Goal: Communication & Community: Answer question/provide support

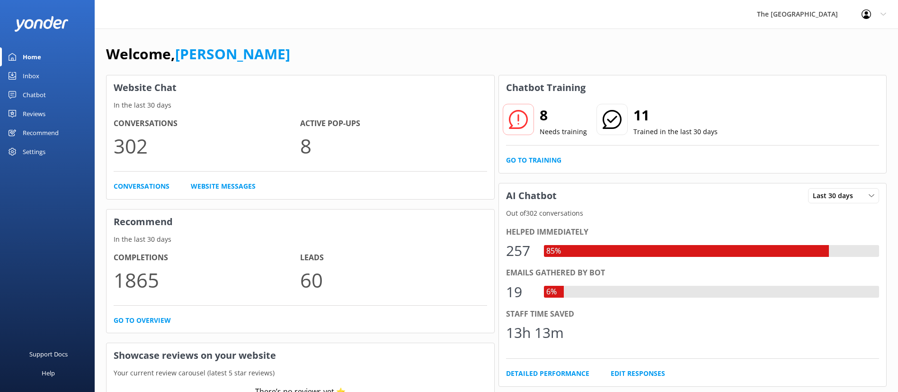
click at [44, 72] on link "Inbox" at bounding box center [47, 75] width 95 height 19
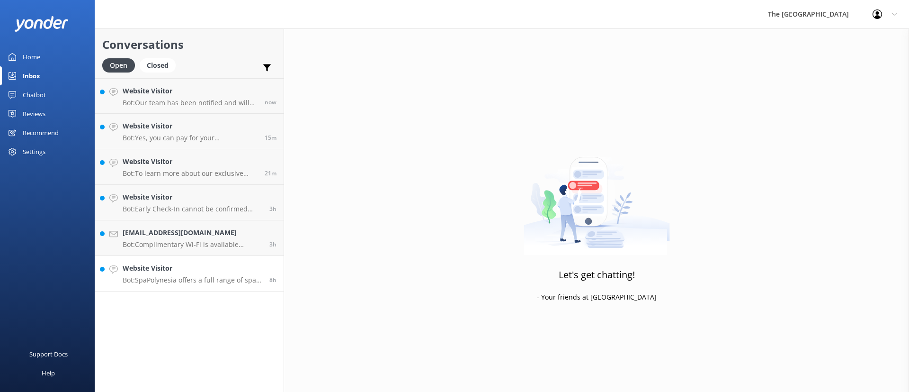
click at [221, 266] on h4 "Website Visitor" at bounding box center [193, 268] width 140 height 10
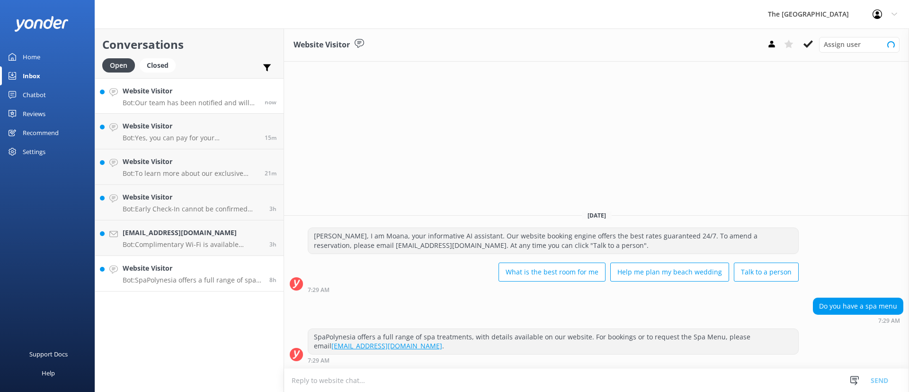
click at [178, 88] on h4 "Website Visitor" at bounding box center [190, 91] width 135 height 10
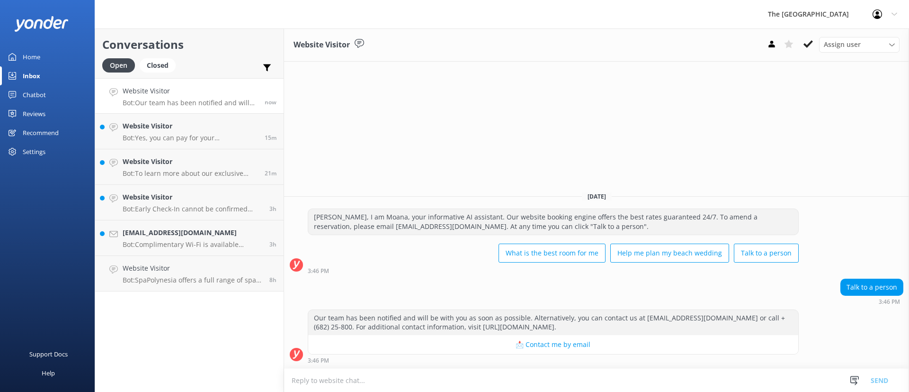
click at [553, 376] on textarea at bounding box center [596, 379] width 625 height 23
type textarea "k"
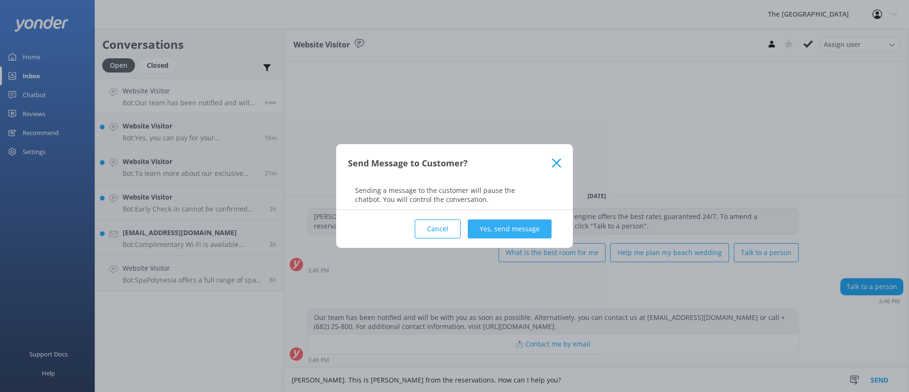
type textarea "[PERSON_NAME]. This is [PERSON_NAME] from the reservations. How can I help you?"
click at [515, 228] on button "Yes, send message" at bounding box center [510, 228] width 84 height 19
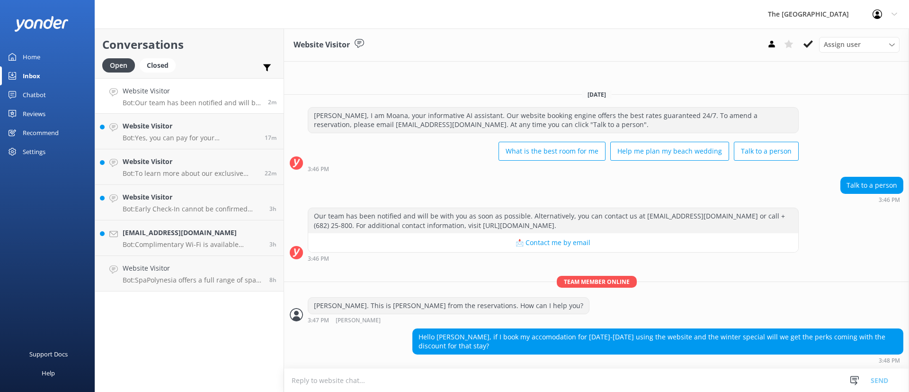
click at [654, 349] on div "Hello [PERSON_NAME], if I book my accomodation for [DATE]-[DATE] using the webs…" at bounding box center [658, 341] width 490 height 25
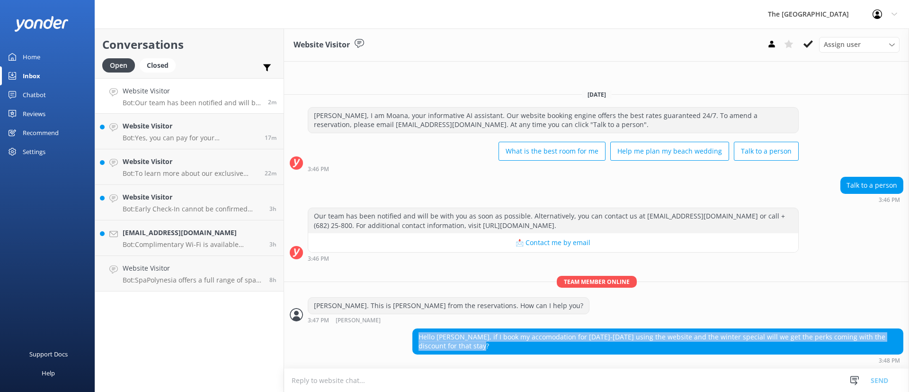
drag, startPoint x: 474, startPoint y: 351, endPoint x: 410, endPoint y: 335, distance: 66.0
click at [410, 335] on div "Hello [PERSON_NAME], if I book my accomodation for [DATE]-[DATE] using the webs…" at bounding box center [596, 345] width 625 height 35
copy div "Hello [PERSON_NAME], if I book my accomodation for [DATE]-[DATE] using the webs…"
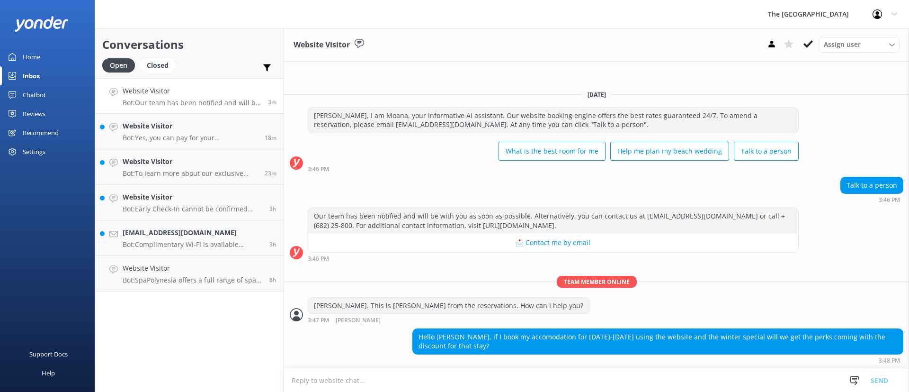
click at [383, 382] on textarea at bounding box center [596, 379] width 625 height 23
type textarea "a"
click at [352, 382] on textarea at bounding box center [596, 379] width 625 height 23
paste textarea "[PERSON_NAME], Thank you for your inquiry about our Winter special for your [DA…"
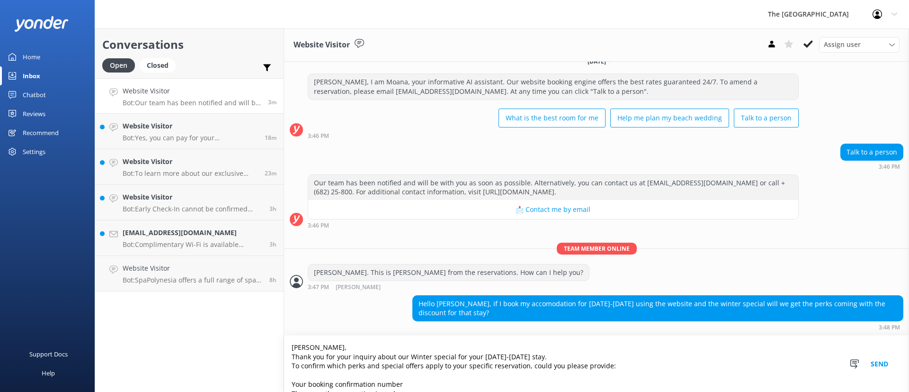
click at [348, 348] on textarea "[PERSON_NAME], Thank you for your inquiry about our Winter special for your [DA…" at bounding box center [596, 363] width 625 height 56
type textarea "[PERSON_NAME], Thank you for your inquiry about our Winter special for your [DA…"
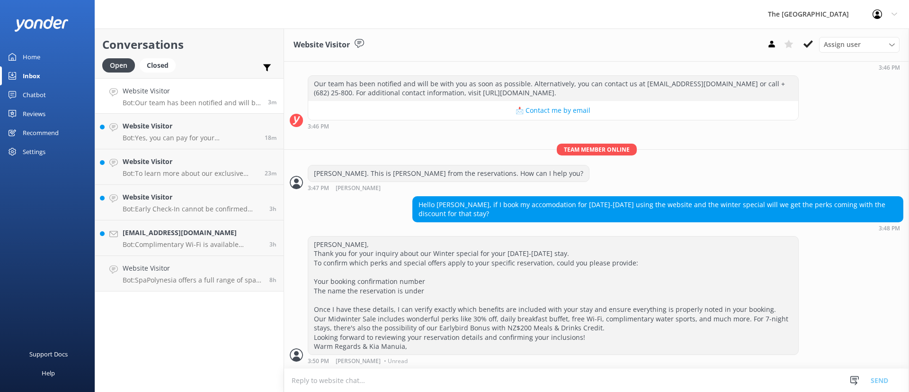
scroll to position [112, 0]
click at [620, 339] on div "[PERSON_NAME], Thank you for your inquiry about our Winter special for your [DA…" at bounding box center [553, 295] width 490 height 118
click at [499, 305] on div "[PERSON_NAME], Thank you for your inquiry about our Winter special for your [DA…" at bounding box center [553, 295] width 490 height 118
click at [534, 321] on div "[PERSON_NAME], Thank you for your inquiry about our Winter special for your [DA…" at bounding box center [553, 295] width 490 height 118
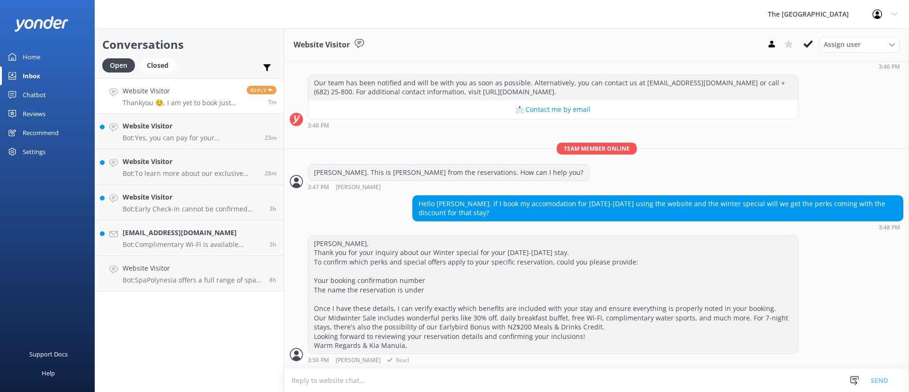
scroll to position [152, 0]
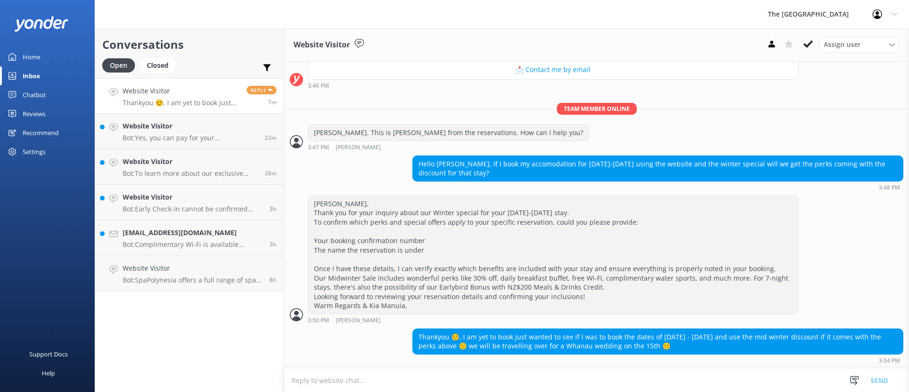
drag, startPoint x: 530, startPoint y: 345, endPoint x: 702, endPoint y: 352, distance: 172.5
click at [702, 352] on div "Thankyou ☺️, I am yet to book just wanted to see if I was to book the dates of …" at bounding box center [658, 341] width 490 height 25
click at [700, 347] on div "Thankyou ☺️, I am yet to book just wanted to see if I was to book the dates of …" at bounding box center [658, 341] width 490 height 25
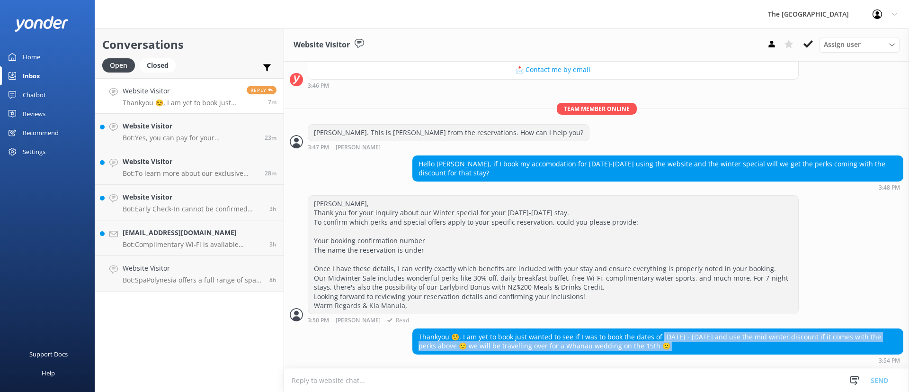
drag, startPoint x: 700, startPoint y: 347, endPoint x: 628, endPoint y: 321, distance: 75.9
click at [629, 322] on div "[DATE] [PERSON_NAME], I am Moana, your informative AI assistant. Our website bo…" at bounding box center [596, 138] width 625 height 459
click at [707, 338] on div "Thankyou ☺️, I am yet to book just wanted to see if I was to book the dates of …" at bounding box center [658, 341] width 490 height 25
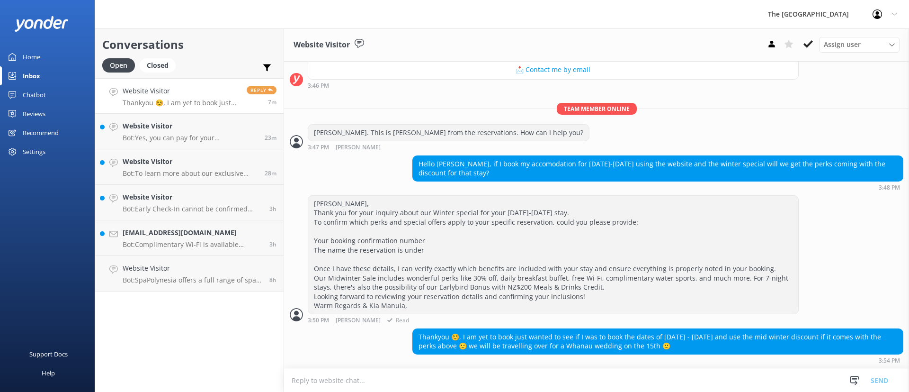
drag, startPoint x: 713, startPoint y: 343, endPoint x: 648, endPoint y: 314, distance: 71.0
click at [649, 315] on div "[DATE] [PERSON_NAME], I am Moana, your informative AI assistant. Our website bo…" at bounding box center [596, 138] width 625 height 459
click at [708, 333] on div "Thankyou ☺️, I am yet to book just wanted to see if I was to book the dates of …" at bounding box center [658, 341] width 490 height 25
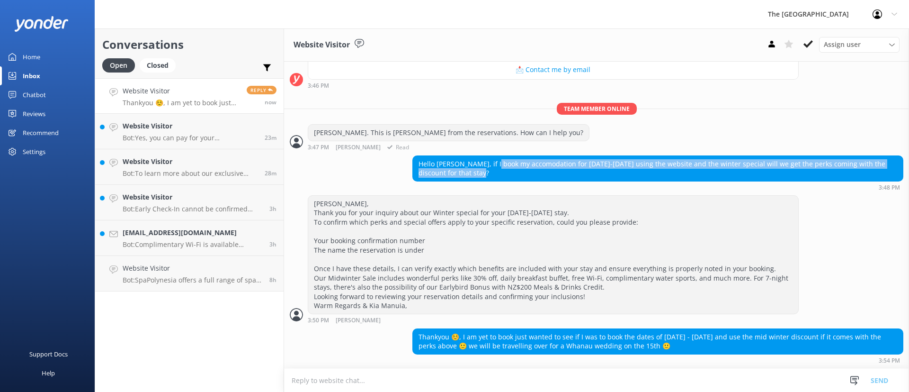
drag, startPoint x: 604, startPoint y: 173, endPoint x: 472, endPoint y: 153, distance: 133.2
click at [472, 153] on div "[DATE] [PERSON_NAME], I am Moana, your informative AI assistant. Our website bo…" at bounding box center [596, 138] width 625 height 459
click at [546, 176] on div "Hello [PERSON_NAME], if I book my accomodation for [DATE]-[DATE] using the webs…" at bounding box center [658, 168] width 490 height 25
drag, startPoint x: 754, startPoint y: 350, endPoint x: 428, endPoint y: 346, distance: 326.3
click at [428, 346] on div "Thankyou ☺️, I am yet to book just wanted to see if I was to book the dates of …" at bounding box center [658, 341] width 490 height 25
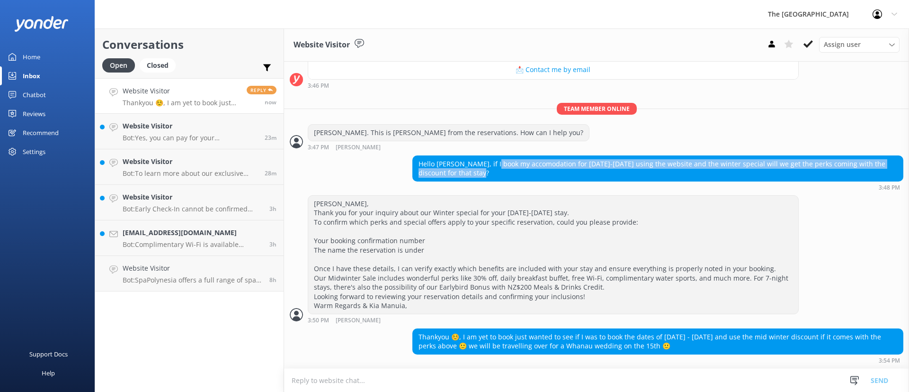
click at [576, 344] on div "Thankyou ☺️, I am yet to book just wanted to see if I was to book the dates of …" at bounding box center [658, 341] width 490 height 25
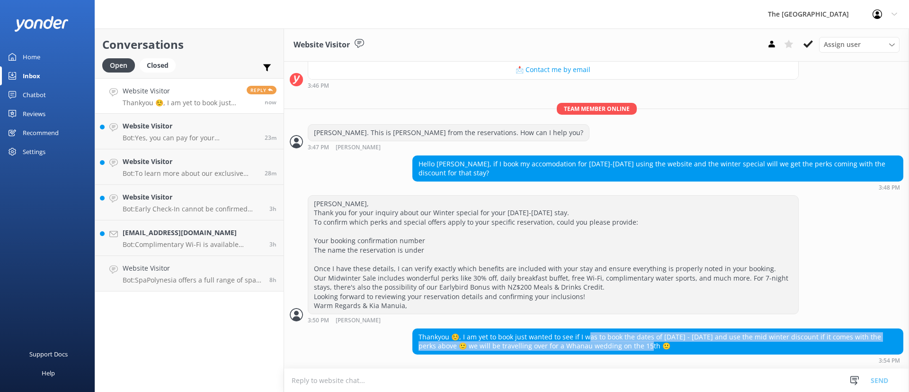
drag, startPoint x: 605, startPoint y: 337, endPoint x: 610, endPoint y: 332, distance: 8.0
click at [579, 332] on div "Thankyou ☺️, I am yet to book just wanted to see if I was to book the dates of …" at bounding box center [658, 341] width 490 height 25
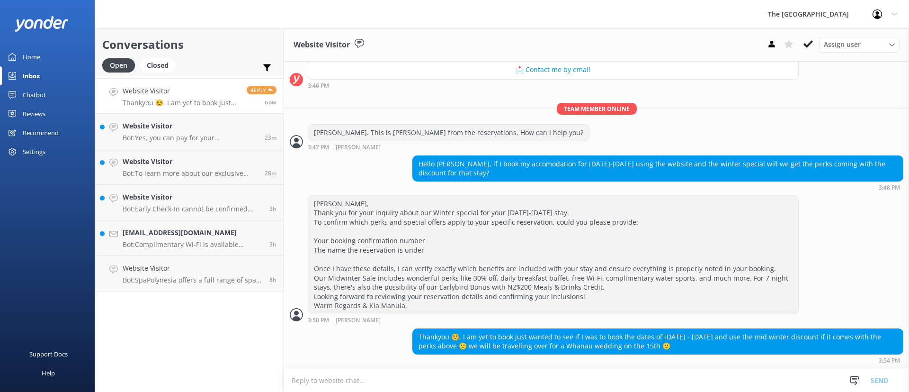
click at [725, 350] on div "Thankyou ☺️, I am yet to book just wanted to see if I was to book the dates of …" at bounding box center [658, 341] width 490 height 25
drag, startPoint x: 714, startPoint y: 348, endPoint x: 396, endPoint y: 337, distance: 318.0
click at [396, 337] on div "Thankyou ☺️, I am yet to book just wanted to see if I was to book the dates of …" at bounding box center [596, 345] width 625 height 35
copy div "Thankyou ☺️, I am yet to book just wanted to see if I was to book the dates of …"
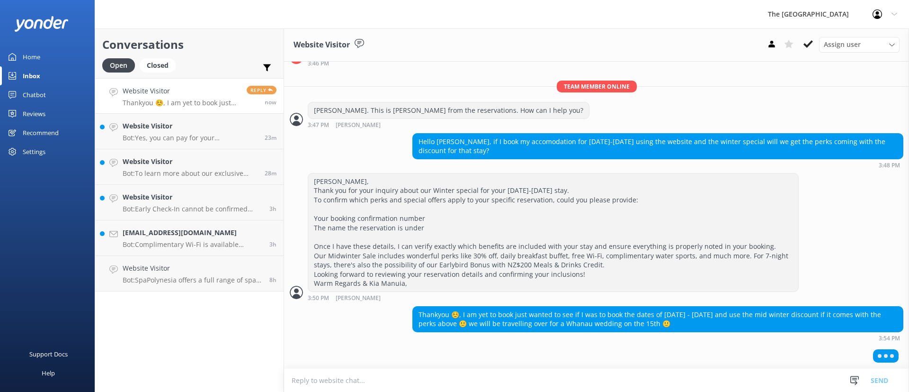
click at [720, 327] on div "Thankyou ☺️, I am yet to book just wanted to see if I was to book the dates of …" at bounding box center [658, 318] width 490 height 25
click at [715, 326] on div "Thankyou ☺️, I am yet to book just wanted to see if I was to book the dates of …" at bounding box center [658, 318] width 490 height 25
click at [663, 344] on div "Thankyou ☺️, I am yet to book just wanted to see if I was to book the dates of …" at bounding box center [596, 326] width 625 height 40
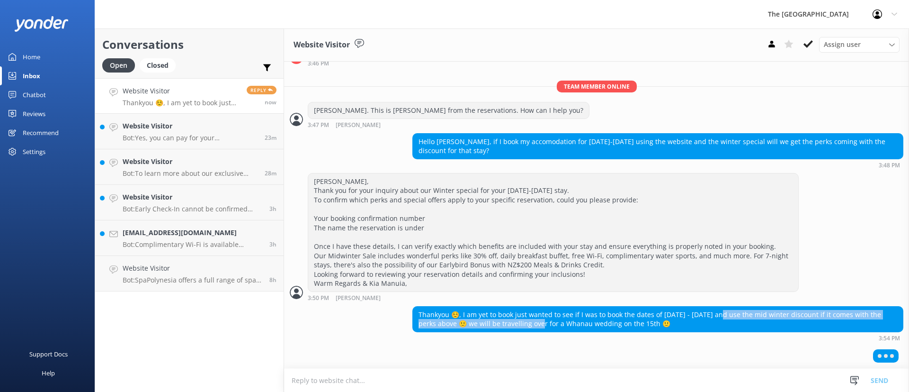
drag, startPoint x: 636, startPoint y: 327, endPoint x: 527, endPoint y: 321, distance: 109.1
click at [527, 321] on div "Thankyou ☺️, I am yet to book just wanted to see if I was to book the dates of …" at bounding box center [658, 318] width 490 height 25
click at [700, 350] on div at bounding box center [596, 358] width 625 height 24
drag, startPoint x: 698, startPoint y: 331, endPoint x: 396, endPoint y: 316, distance: 302.0
click at [396, 316] on div "Thankyou ☺️, I am yet to book just wanted to see if I was to book the dates of …" at bounding box center [596, 323] width 625 height 35
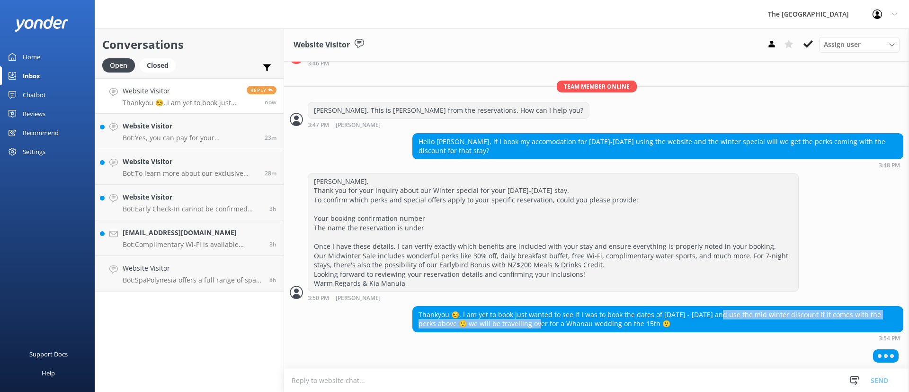
copy div "Thankyou ☺️, I am yet to book just wanted to see if I was to book the dates of …"
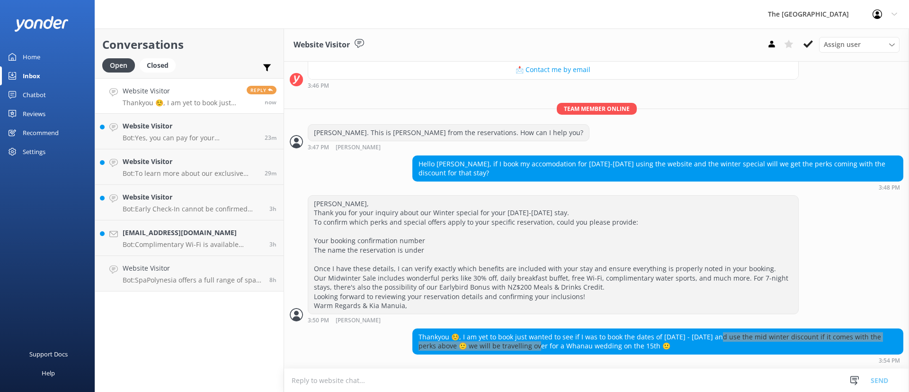
scroll to position [183, 0]
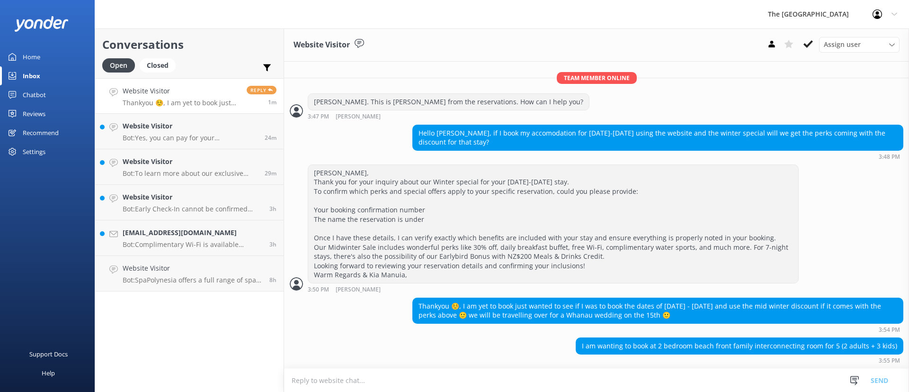
click at [523, 352] on div "I am wanting to book at 2 bedroom beach front family interconnecting room for 5…" at bounding box center [596, 350] width 625 height 26
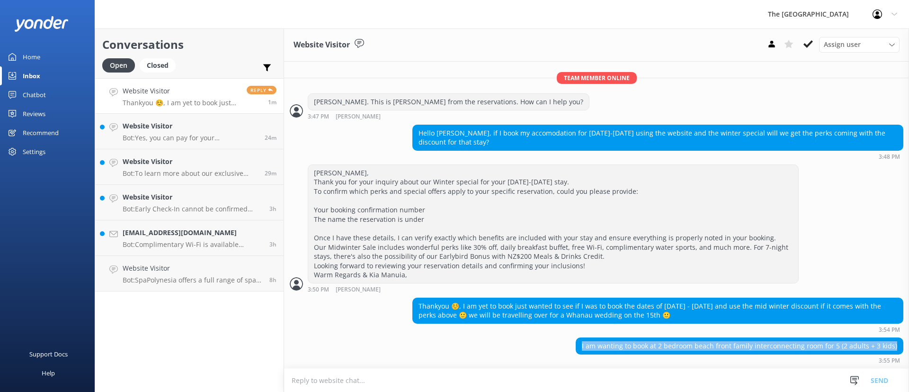
drag, startPoint x: 891, startPoint y: 347, endPoint x: 576, endPoint y: 348, distance: 314.5
click at [576, 348] on div "I am wanting to book at 2 bedroom beach front family interconnecting room for 5…" at bounding box center [596, 350] width 625 height 26
copy div "I am wanting to book at 2 bedroom beach front family interconnecting room for 5…"
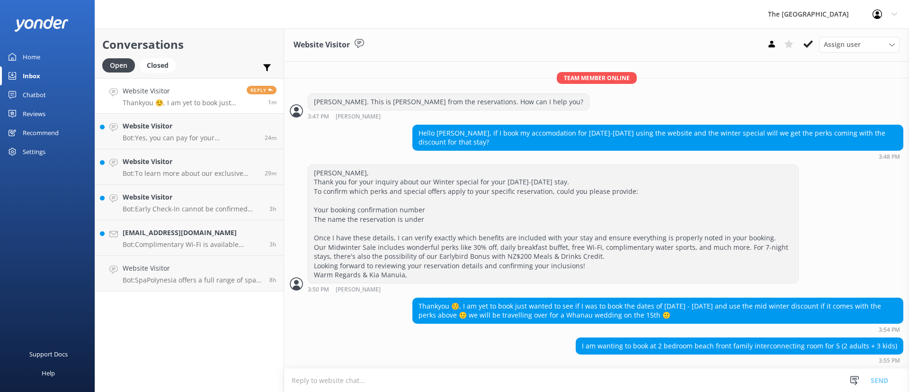
click at [495, 371] on textarea at bounding box center [596, 379] width 625 height 23
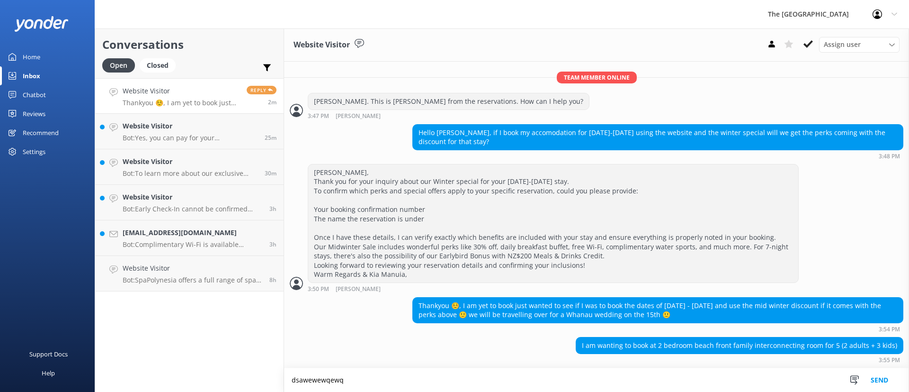
click at [435, 378] on textarea "dsawewewqewq" at bounding box center [596, 380] width 625 height 24
type textarea "d"
click at [324, 377] on textarea "sadsa" at bounding box center [596, 380] width 625 height 24
drag, startPoint x: 326, startPoint y: 380, endPoint x: 221, endPoint y: 372, distance: 105.4
click at [221, 372] on div "Conversations Open Closed Important Assigned to me Unassigned Website Visitor T…" at bounding box center [502, 209] width 815 height 363
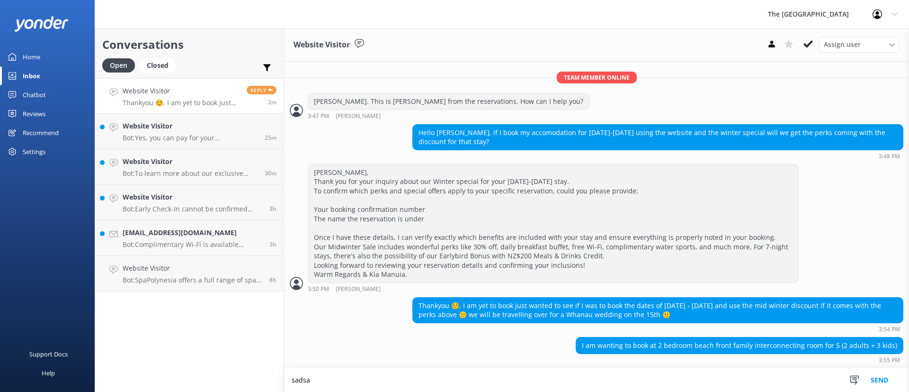
paste textarea "Lor ipsumd sita con'ad el seddoei te inc u labore etdolor ma ali 65en Adminimv!…"
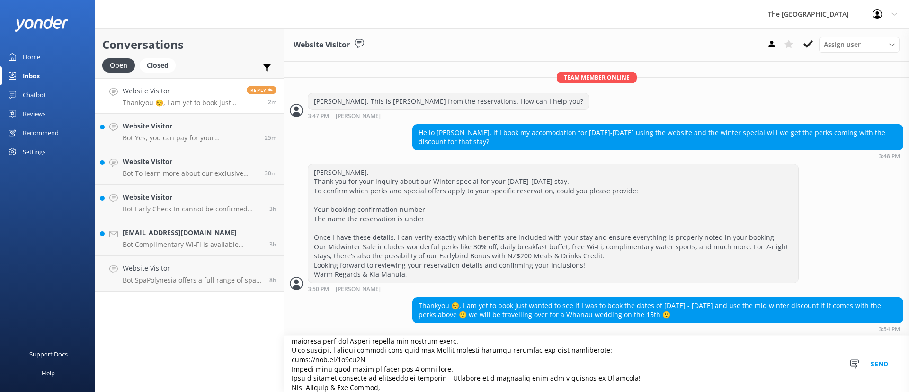
scroll to position [0, 0]
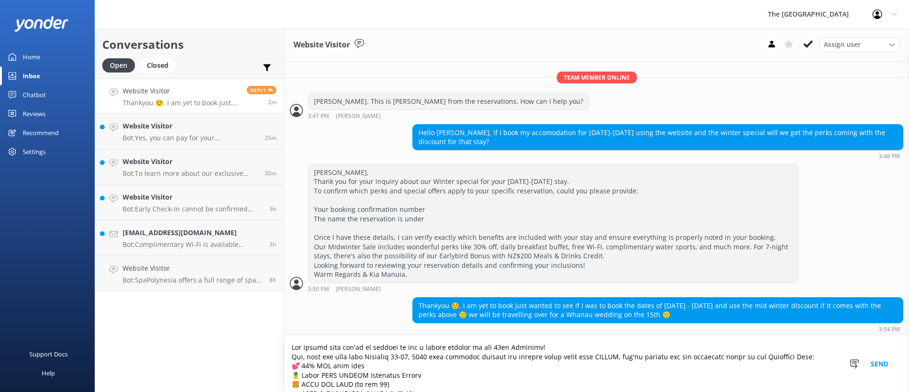
click at [553, 351] on textarea at bounding box center [596, 363] width 625 height 56
click at [554, 346] on textarea at bounding box center [596, 363] width 625 height 56
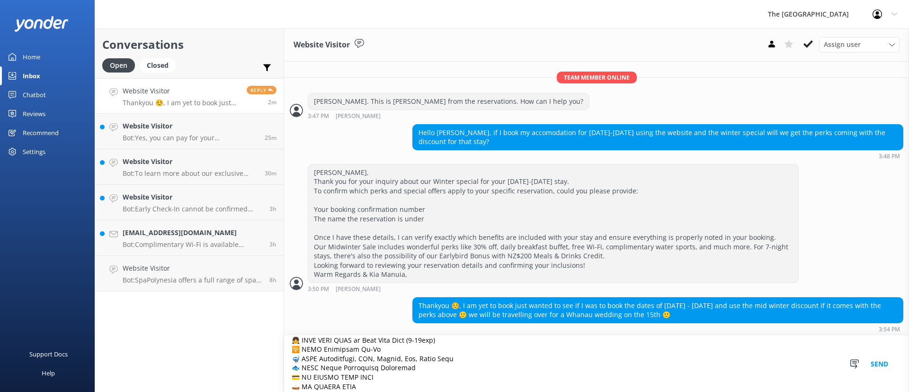
scroll to position [134, 0]
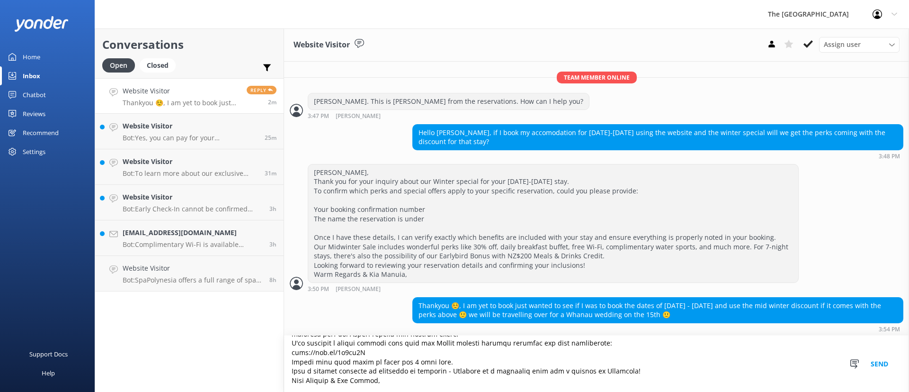
click at [539, 333] on div "Thankyou ☺️, I am yet to book just wanted to see if I was to book the dates of …" at bounding box center [596, 317] width 625 height 40
click at [556, 348] on textarea at bounding box center [596, 363] width 625 height 56
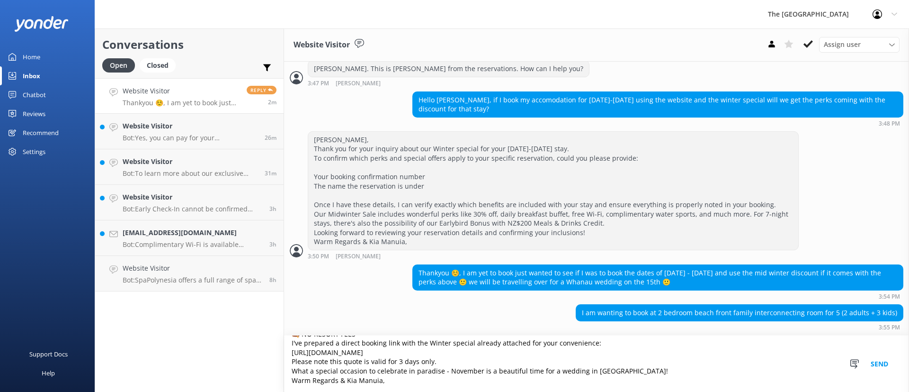
scroll to position [109, 0]
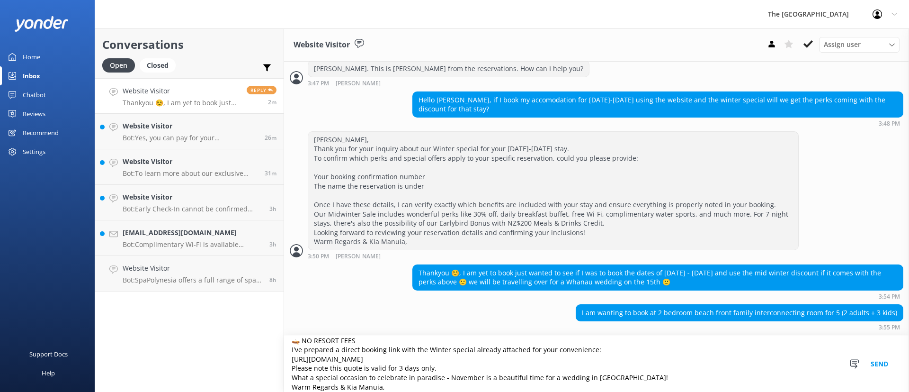
click at [371, 359] on textarea "How lovely that you'll be joining us for a whānau wedding on the [DATE]! Yes, w…" at bounding box center [596, 363] width 625 height 56
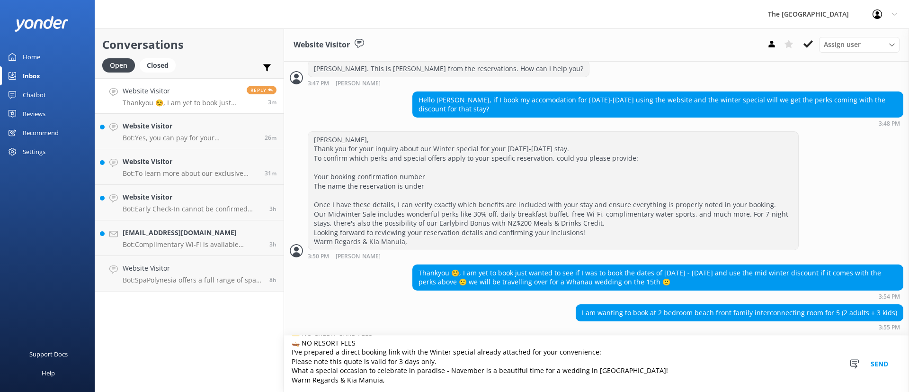
scroll to position [107, 0]
click at [446, 360] on textarea "How lovely that you'll be joining us for a whānau wedding on the [DATE]! Yes, w…" at bounding box center [596, 363] width 625 height 56
click at [291, 378] on textarea "How lovely that you'll be joining us for a whānau wedding on the [DATE]! Yes, w…" at bounding box center [596, 363] width 625 height 56
type textarea "How lovely that you'll be joining us for a whānau wedding on the [DATE]! Yes, w…"
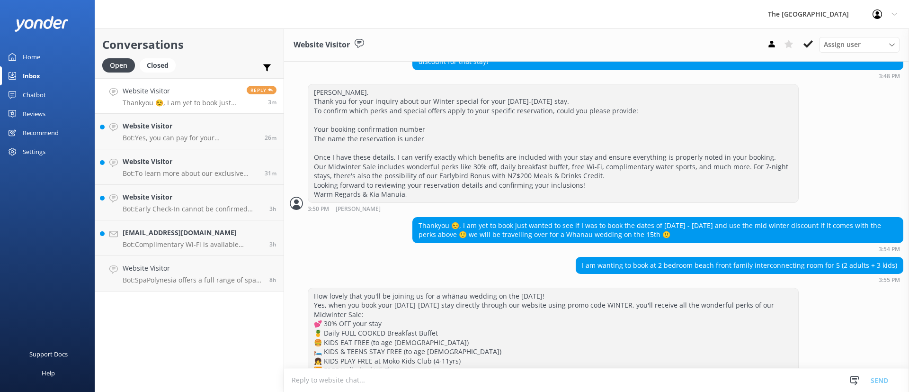
scroll to position [353, 0]
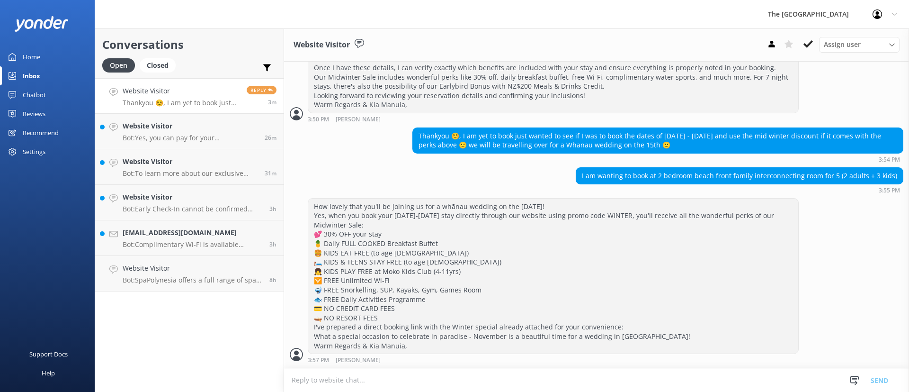
click at [459, 387] on textarea at bounding box center [596, 379] width 625 height 23
paste textarea "[URL][DOMAIN_NAME][DATE][DATE]"
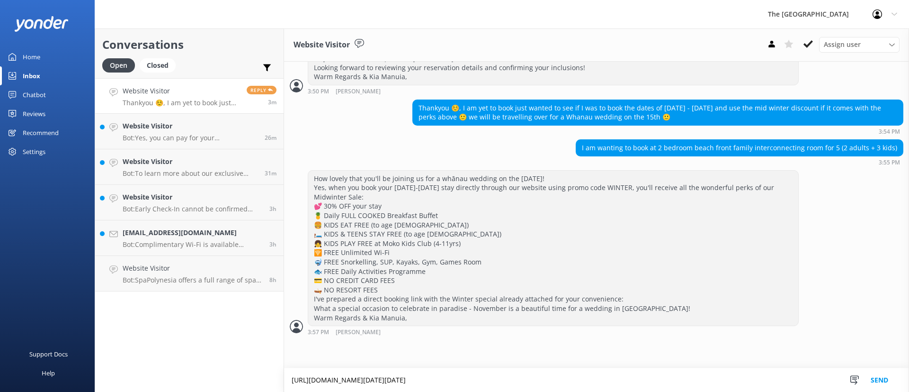
type textarea "[URL][DOMAIN_NAME][DATE][DATE]"
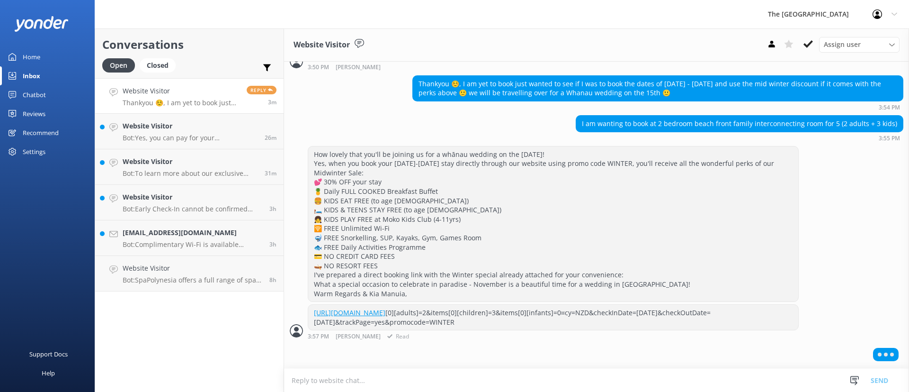
scroll to position [432, 0]
drag, startPoint x: 382, startPoint y: 296, endPoint x: 375, endPoint y: 295, distance: 7.4
click at [378, 305] on div "[URL][DOMAIN_NAME] [0][adults]=2&items[0][children]=3&items[0][infants]=0¤cy=NZ…" at bounding box center [553, 317] width 490 height 25
click at [506, 339] on div "3:57 PM [PERSON_NAME] Read" at bounding box center [553, 335] width 491 height 7
click at [516, 358] on div at bounding box center [596, 356] width 625 height 24
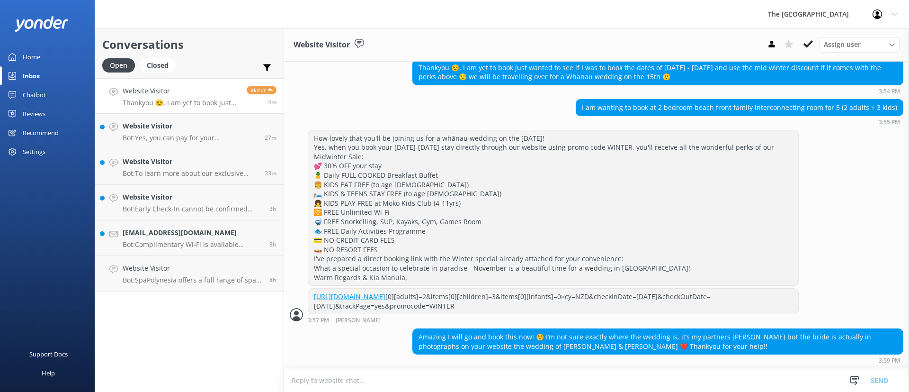
scroll to position [449, 0]
click at [650, 342] on div "Amazing I will go and book this now! ☺️ I’m not sure exactly where the wedding …" at bounding box center [658, 341] width 490 height 25
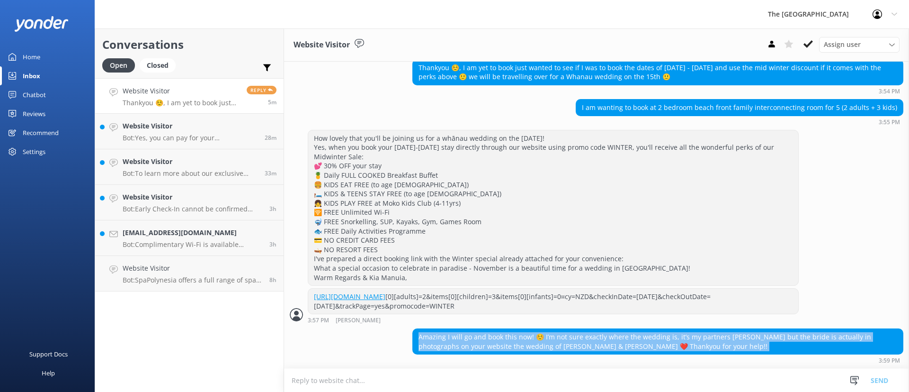
drag, startPoint x: 650, startPoint y: 342, endPoint x: 417, endPoint y: 338, distance: 233.1
click at [417, 338] on div "Amazing I will go and book this now! ☺️ I’m not sure exactly where the wedding …" at bounding box center [658, 341] width 490 height 25
copy div "Amazing I will go and book this now! ☺️ I’m not sure exactly where the wedding …"
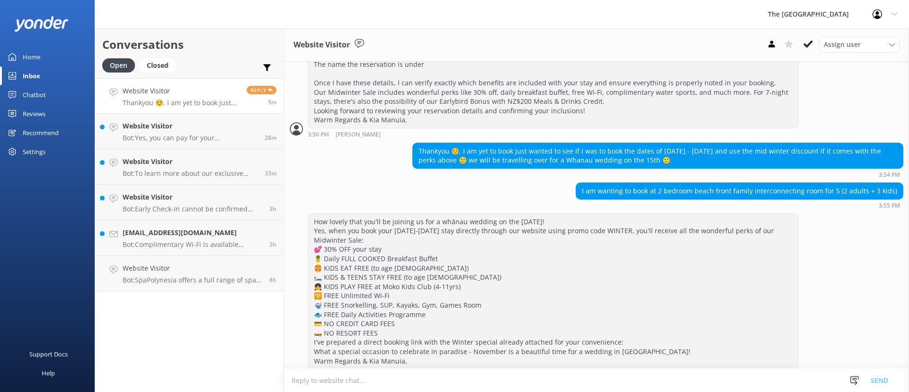
scroll to position [307, 0]
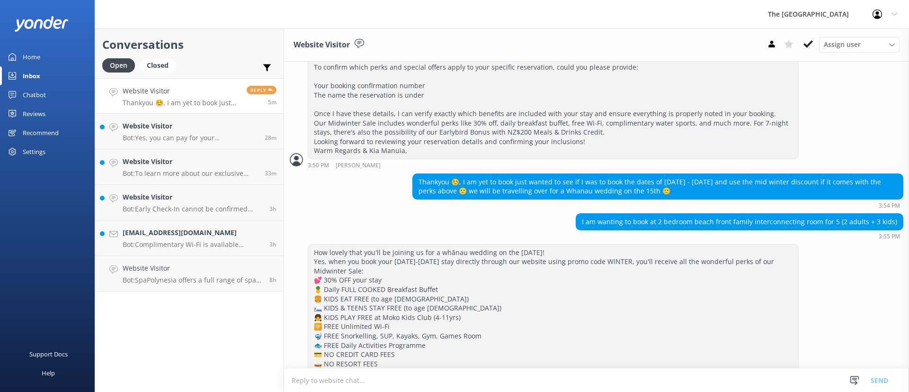
drag, startPoint x: 734, startPoint y: 196, endPoint x: 609, endPoint y: 194, distance: 125.0
click at [610, 194] on div "Thankyou ☺️, I am yet to book just wanted to see if I was to book the dates of …" at bounding box center [658, 186] width 490 height 25
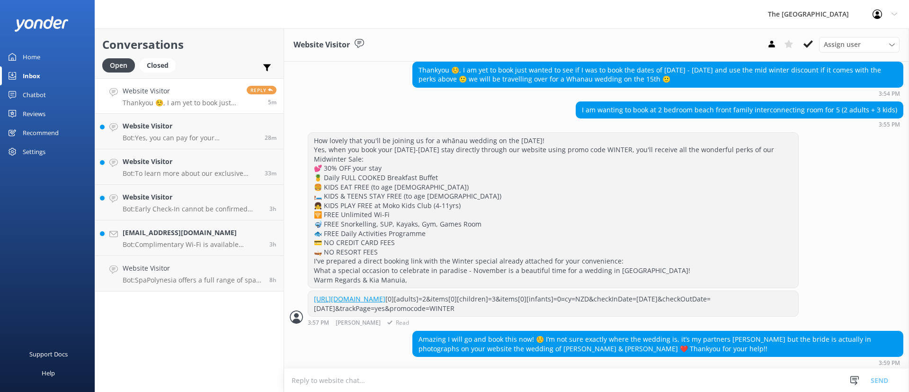
scroll to position [449, 0]
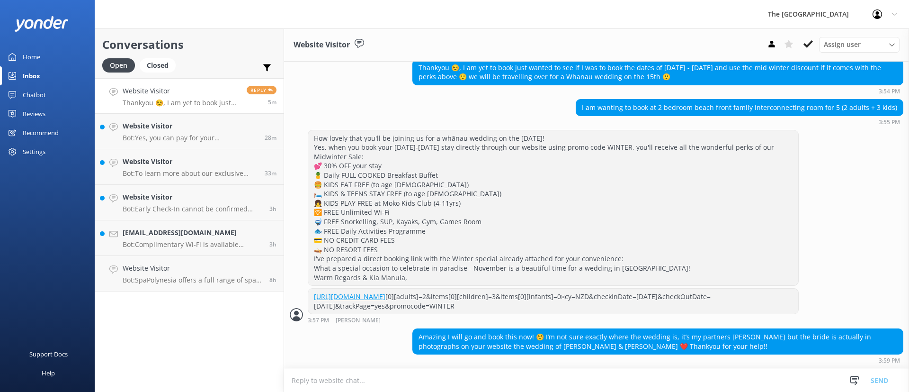
click at [493, 389] on textarea at bounding box center [596, 379] width 625 height 23
paste textarea "How wonderful - what a small world! [PERSON_NAME] & [PERSON_NAME]'s wedding pho…"
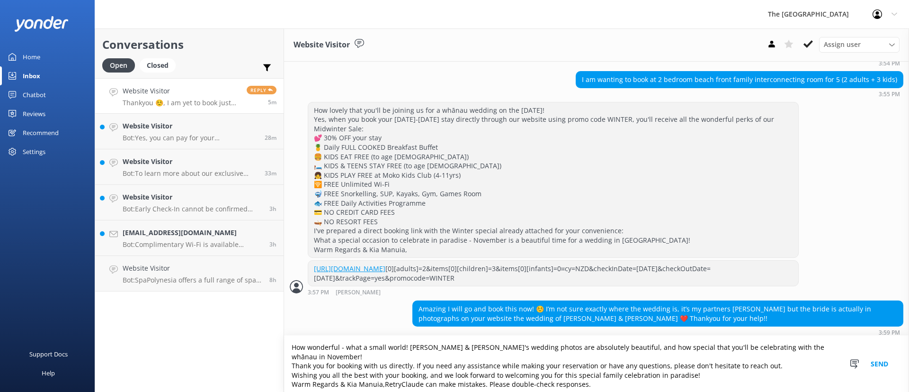
scroll to position [477, 0]
drag, startPoint x: 591, startPoint y: 377, endPoint x: 385, endPoint y: 379, distance: 205.5
click at [385, 379] on textarea "How wonderful - what a small world! [PERSON_NAME] & [PERSON_NAME]'s wedding pho…" at bounding box center [596, 363] width 625 height 56
click at [722, 366] on textarea "How wonderful - what a small world! [PERSON_NAME] & [PERSON_NAME]'s wedding pho…" at bounding box center [596, 363] width 625 height 56
click at [780, 373] on textarea "How wonderful - what a small world! [PERSON_NAME] & [PERSON_NAME]'s wedding pho…" at bounding box center [596, 363] width 625 height 56
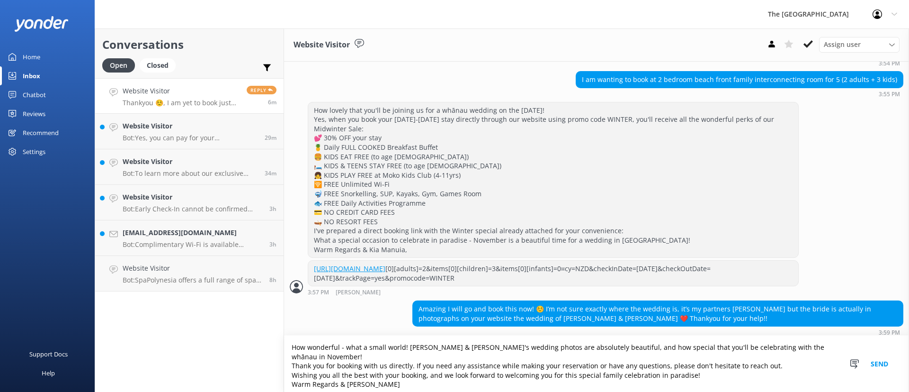
type textarea "How wonderful - what a small world! [PERSON_NAME] & [PERSON_NAME]'s wedding pho…"
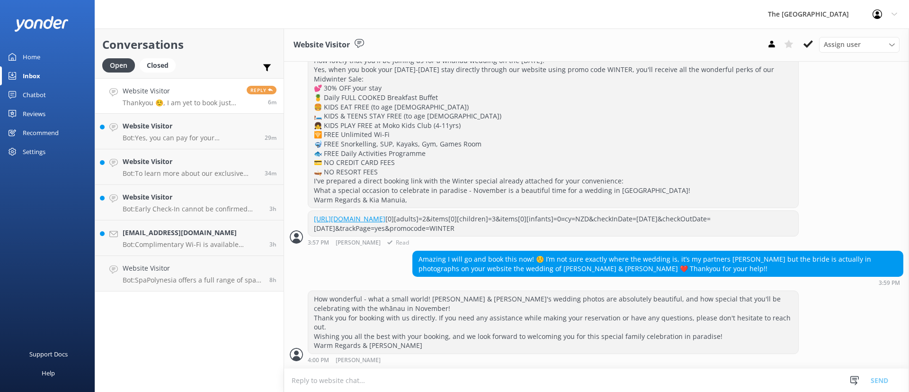
scroll to position [527, 0]
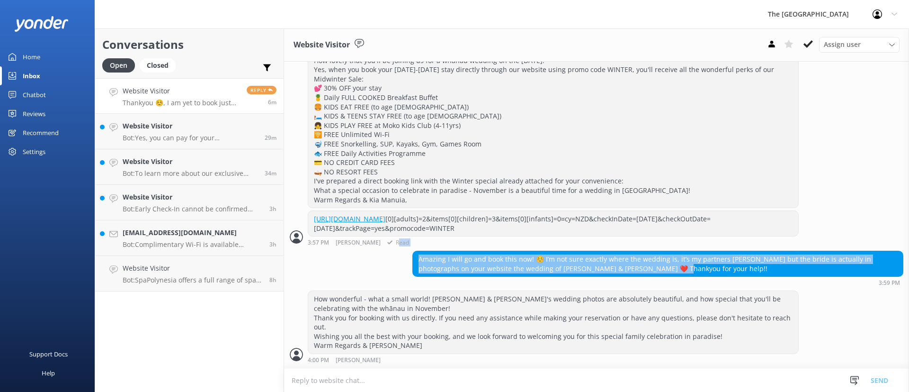
drag, startPoint x: 589, startPoint y: 260, endPoint x: 372, endPoint y: 236, distance: 217.8
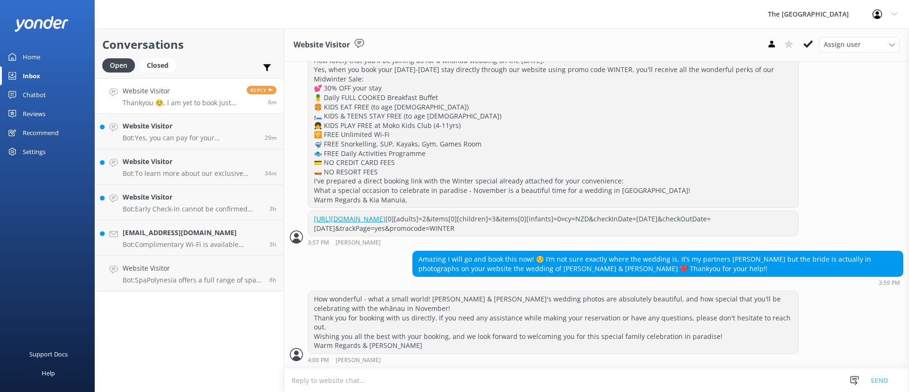
click at [692, 287] on div "Amazing I will go and book this now! ☺️ I’m not sure exactly where the wedding …" at bounding box center [596, 271] width 625 height 40
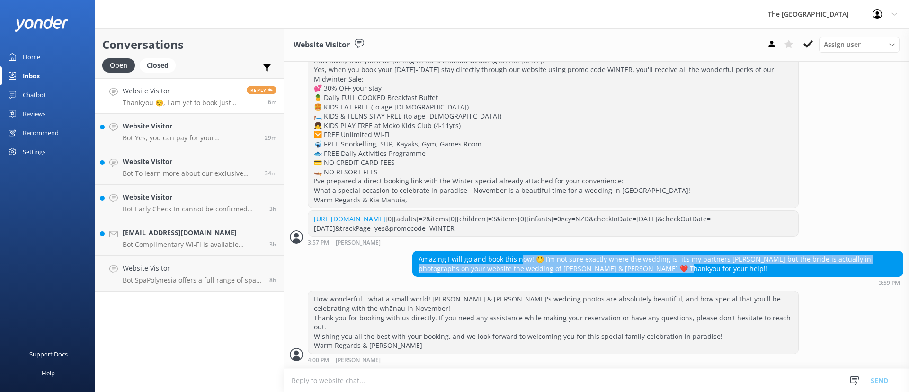
drag, startPoint x: 495, startPoint y: 255, endPoint x: 487, endPoint y: 267, distance: 14.7
click at [421, 252] on div "Amazing I will go and book this now! ☺️ I’m not sure exactly where the wedding …" at bounding box center [658, 263] width 490 height 25
click at [165, 283] on p "Bot: SpaPolynesia offers a full range of spa treatments, with details available…" at bounding box center [193, 280] width 140 height 9
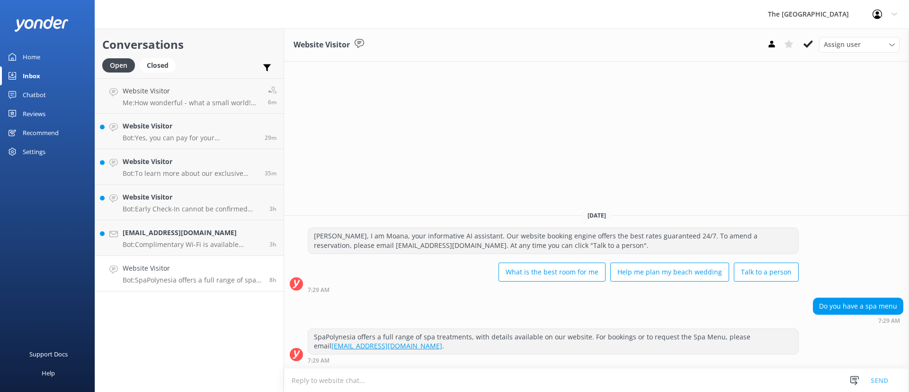
click at [808, 46] on icon at bounding box center [808, 43] width 9 height 9
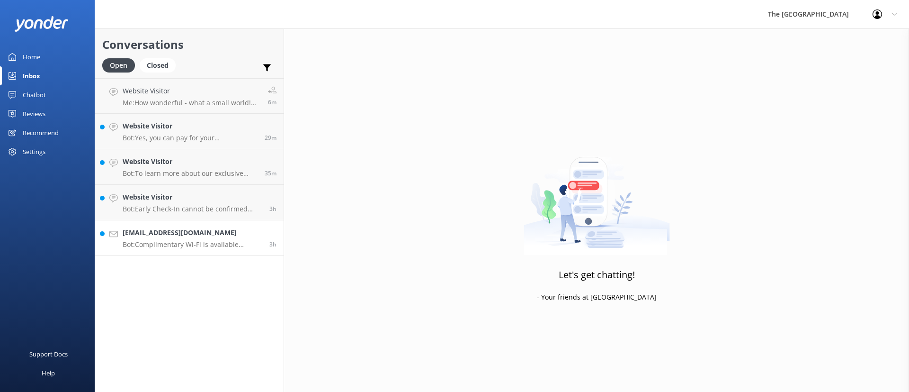
click at [218, 235] on h4 "[EMAIL_ADDRESS][DOMAIN_NAME]" at bounding box center [193, 232] width 140 height 10
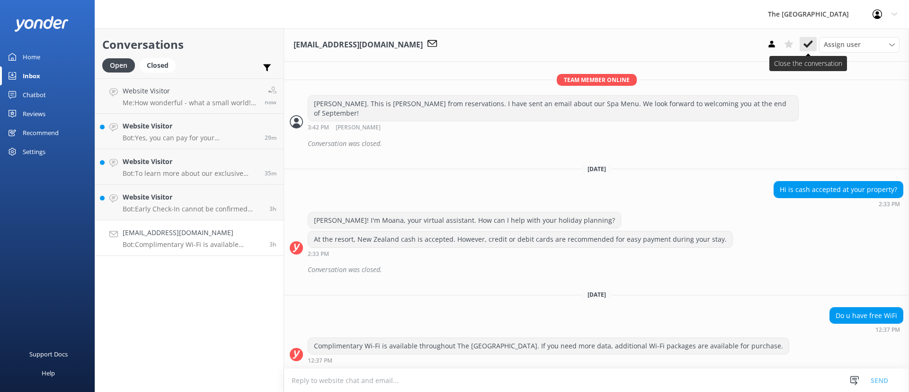
scroll to position [630, 0]
click at [812, 46] on icon at bounding box center [808, 43] width 9 height 9
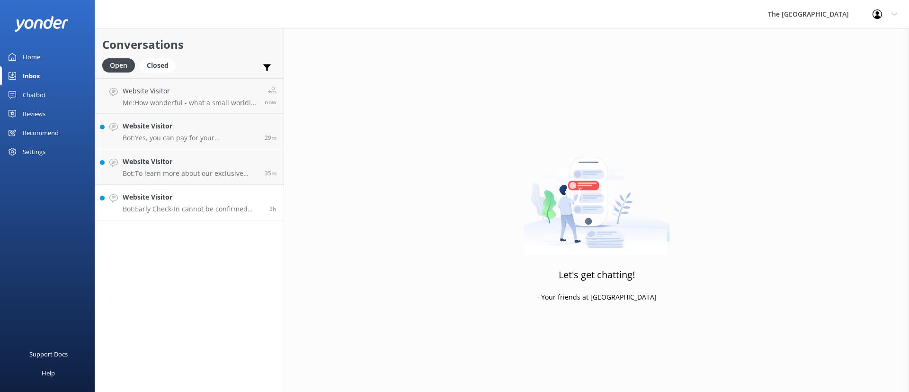
click at [181, 211] on p "Bot: Early Check-In cannot be confirmed earlier than 24 hours before arrival. Y…" at bounding box center [193, 209] width 140 height 9
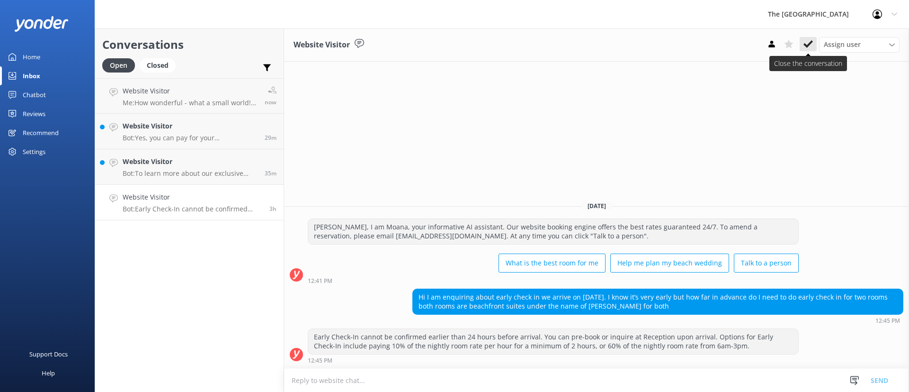
click at [804, 45] on icon at bounding box center [808, 43] width 9 height 9
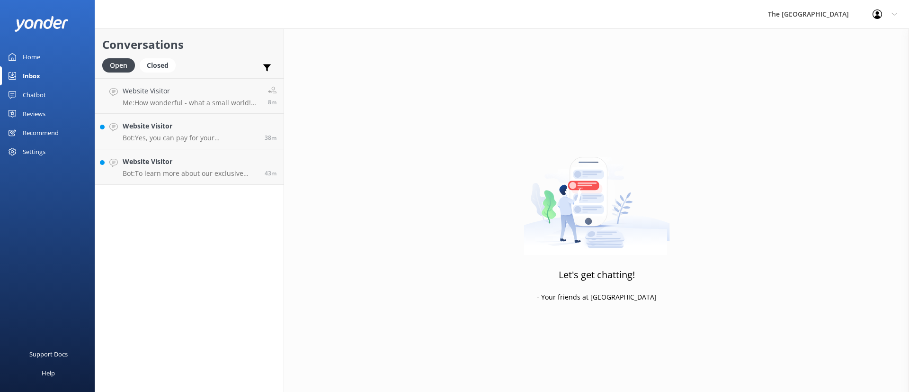
click at [152, 208] on div "Conversations Open Closed Important Assigned to me Unassigned Website Visitor M…" at bounding box center [189, 209] width 189 height 363
click at [165, 106] on p "Me: How wonderful - what a small world! [PERSON_NAME] & [PERSON_NAME]'s wedding…" at bounding box center [192, 103] width 138 height 9
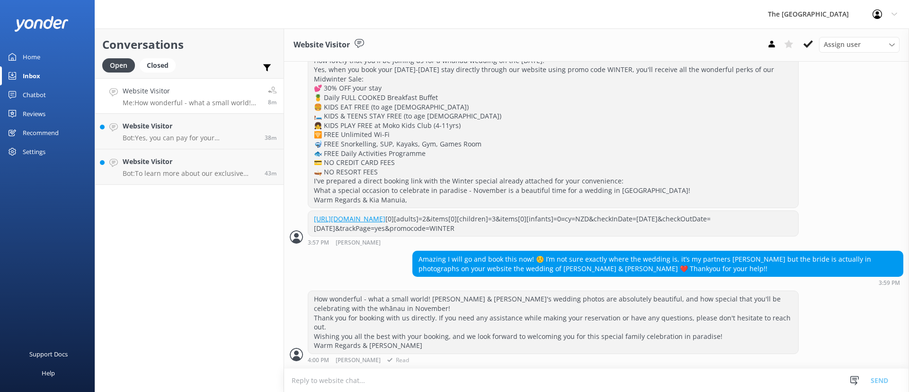
scroll to position [527, 0]
click at [168, 157] on h4 "Website Visitor" at bounding box center [190, 161] width 135 height 10
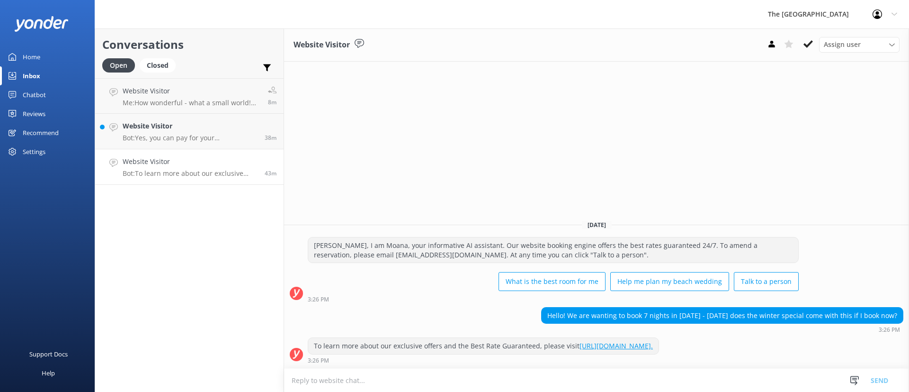
click at [184, 170] on p "Bot: To learn more about our exclusive offers and the Best Rate Guaranteed, ple…" at bounding box center [190, 173] width 135 height 9
click at [807, 40] on icon at bounding box center [808, 43] width 9 height 9
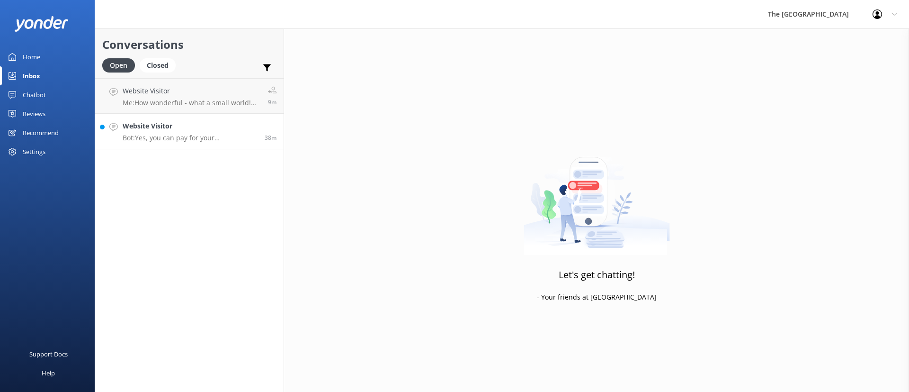
click at [147, 134] on p "Bot: Yes, you can pay for your accommodation via online bank transfer. Please e…" at bounding box center [190, 138] width 135 height 9
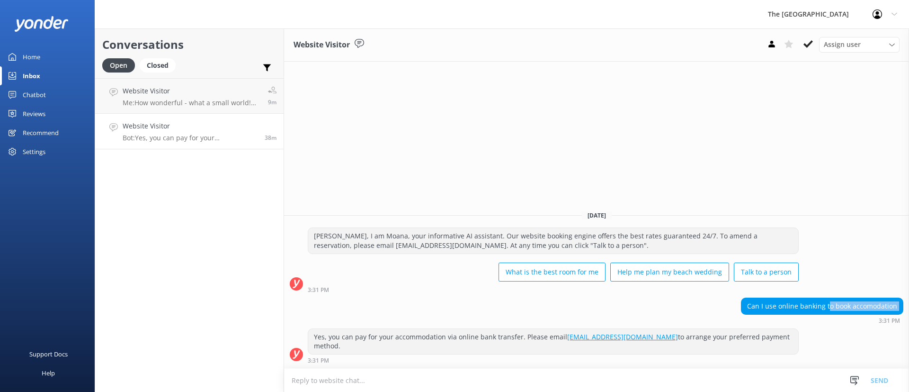
drag, startPoint x: 686, startPoint y: 315, endPoint x: 829, endPoint y: 188, distance: 191.5
click at [832, 304] on div "Can I use online banking to book accomodation 3:31 PM" at bounding box center [596, 310] width 625 height 26
drag, startPoint x: 837, startPoint y: 187, endPoint x: 834, endPoint y: 182, distance: 5.5
click at [837, 187] on div "Website Visitor Assign user Rarotongan Tata [PERSON_NAME] Laisa [PERSON_NAME] […" at bounding box center [596, 209] width 625 height 363
click at [806, 46] on use at bounding box center [808, 44] width 9 height 8
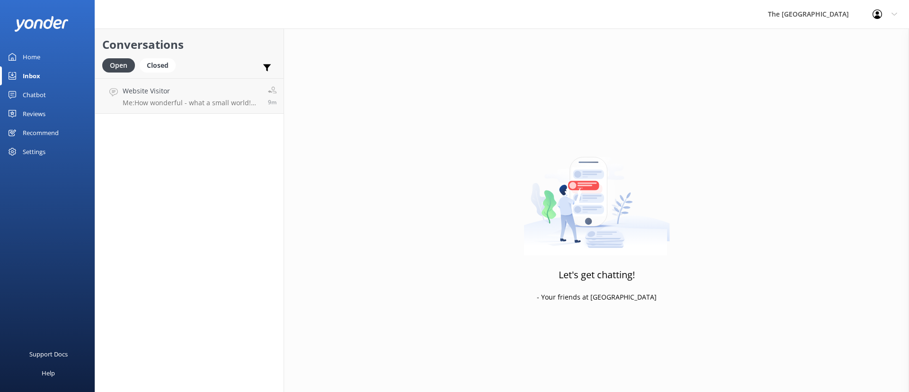
drag, startPoint x: 197, startPoint y: 217, endPoint x: 198, endPoint y: 212, distance: 4.8
click at [198, 212] on div "Conversations Open Closed Important Assigned to me Unassigned Website Visitor M…" at bounding box center [189, 209] width 189 height 363
